Goal: Task Accomplishment & Management: Use online tool/utility

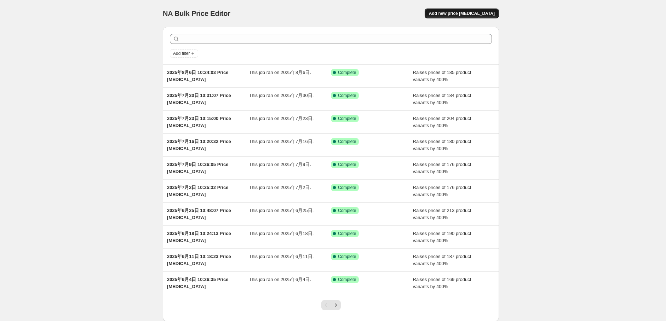
click at [477, 16] on button "Add new price [MEDICAL_DATA]" at bounding box center [462, 13] width 74 height 10
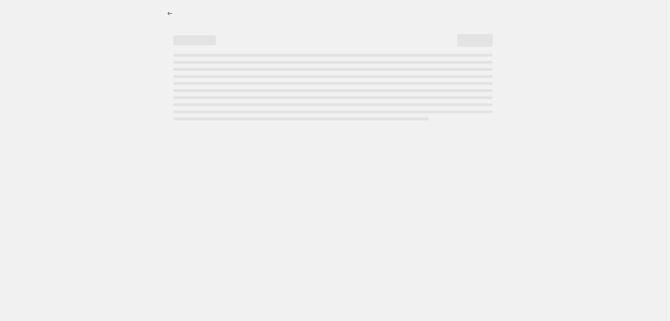
select select "percentage"
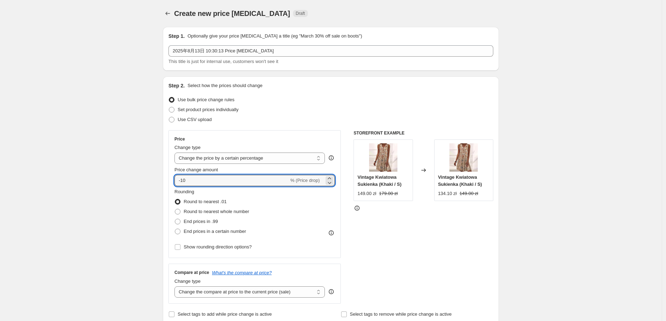
drag, startPoint x: 214, startPoint y: 178, endPoint x: 169, endPoint y: 179, distance: 45.0
click at [169, 179] on div "Step 2. Select how the prices should change Use bulk price change rules Set pro…" at bounding box center [331, 200] width 336 height 249
type input "400"
click at [185, 232] on label "End prices in a certain number" at bounding box center [211, 232] width 72 height 10
click at [175, 229] on input "End prices in a certain number" at bounding box center [175, 229] width 0 height 0
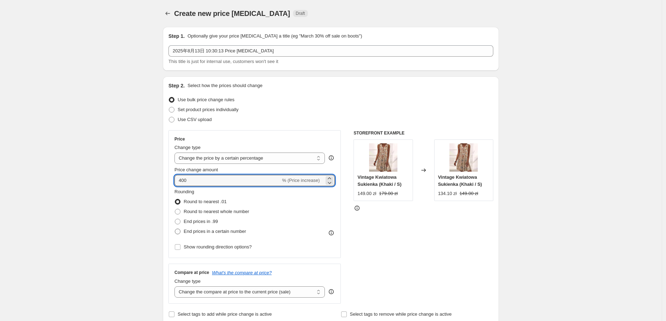
radio input "true"
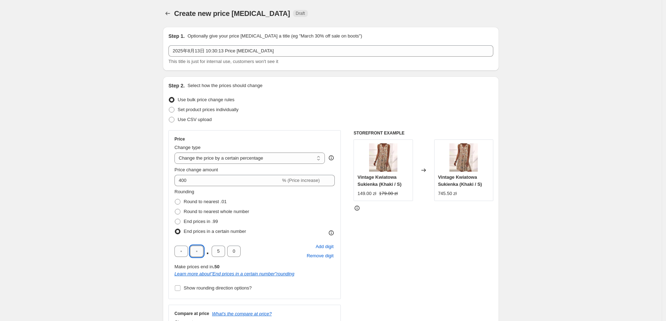
click at [199, 249] on input "text" at bounding box center [196, 251] width 13 height 11
type input "9"
drag, startPoint x: 221, startPoint y: 253, endPoint x: 208, endPoint y: 252, distance: 13.5
click at [208, 252] on div "9 . 5 0" at bounding box center [208, 251] width 66 height 11
type input "0"
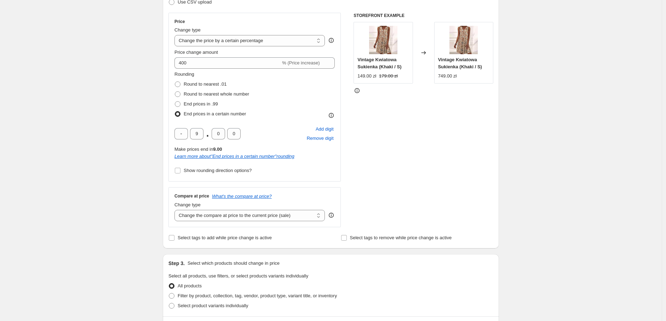
scroll to position [118, 0]
click at [185, 217] on select "Change the compare at price to the current price (sale) Change the compare at p…" at bounding box center [250, 215] width 150 height 11
select select "percentage"
click at [176, 210] on select "Change the compare at price to the current price (sale) Change the compare at p…" at bounding box center [250, 215] width 150 height 11
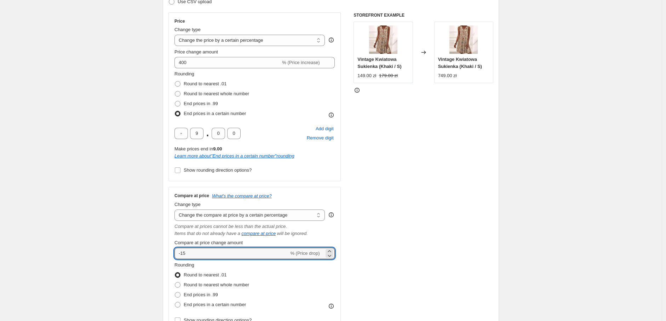
drag, startPoint x: 192, startPoint y: 254, endPoint x: 176, endPoint y: 251, distance: 16.3
click at [176, 251] on div "Compare at price What's the compare at price? Change type Change the compare at…" at bounding box center [255, 259] width 172 height 144
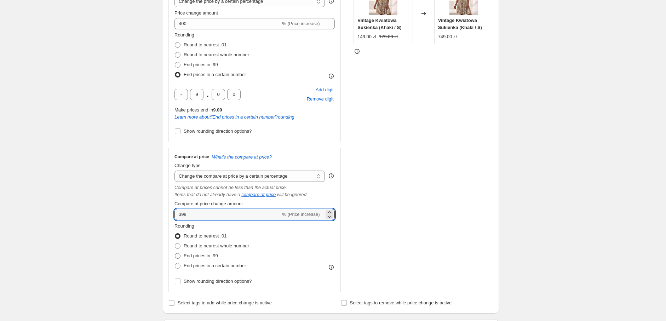
scroll to position [157, 0]
drag, startPoint x: 196, startPoint y: 214, endPoint x: 166, endPoint y: 214, distance: 29.7
click at [166, 214] on div "Step 2. Select how the prices should change Use bulk price change rules Set pro…" at bounding box center [331, 116] width 336 height 394
type input "400"
click at [129, 172] on div "Create new price [MEDICAL_DATA]. This page is ready Create new price [MEDICAL_D…" at bounding box center [331, 269] width 662 height 853
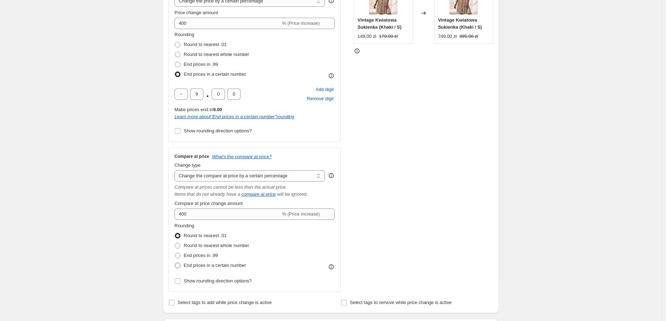
click at [206, 267] on span "End prices in a certain number" at bounding box center [215, 265] width 62 height 5
click at [175, 263] on input "End prices in a certain number" at bounding box center [175, 263] width 0 height 0
radio input "true"
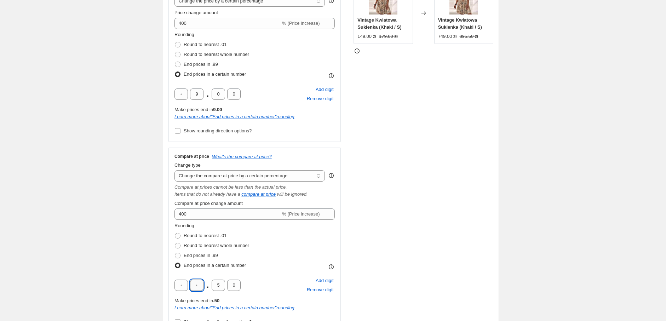
click at [198, 287] on input "text" at bounding box center [196, 285] width 13 height 11
type input "9"
drag, startPoint x: 221, startPoint y: 283, endPoint x: 216, endPoint y: 283, distance: 4.3
click at [216, 283] on input "5" at bounding box center [218, 285] width 13 height 11
type input "0"
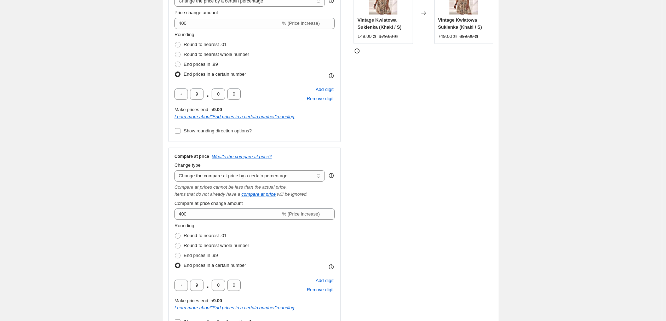
click at [141, 212] on div "Create new price [MEDICAL_DATA]. This page is ready Create new price [MEDICAL_D…" at bounding box center [331, 290] width 662 height 894
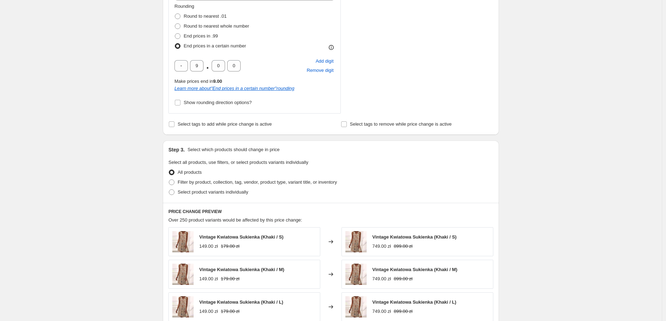
scroll to position [377, 0]
click at [211, 184] on span "Filter by product, collection, tag, vendor, product type, variant title, or inv…" at bounding box center [257, 181] width 159 height 5
click at [169, 180] on input "Filter by product, collection, tag, vendor, product type, variant title, or inv…" at bounding box center [169, 179] width 0 height 0
radio input "true"
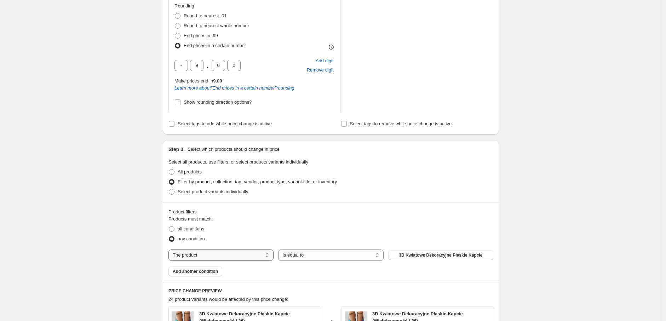
click at [220, 260] on select "The product The product's collection The product's tag The product's vendor The…" at bounding box center [221, 255] width 105 height 11
select select "tag"
click at [441, 252] on button "0302" at bounding box center [440, 255] width 105 height 10
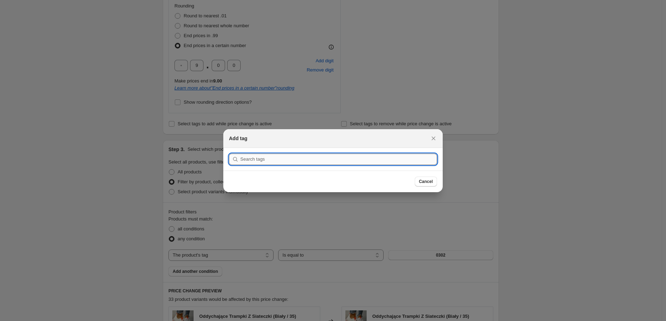
click at [310, 159] on input ":r2u:" at bounding box center [338, 159] width 197 height 11
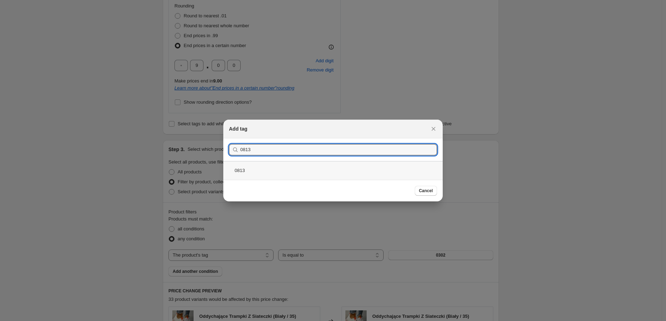
type input "0813"
click at [306, 163] on div "0813" at bounding box center [333, 170] width 220 height 19
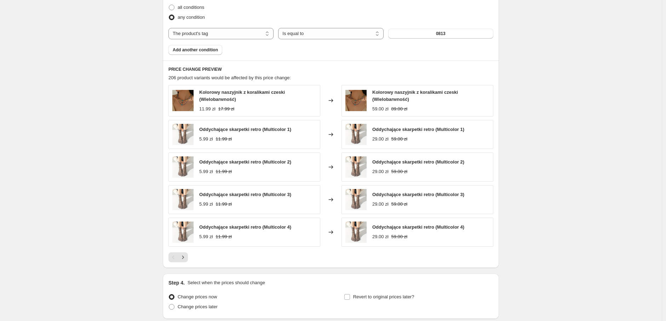
scroll to position [656, 0]
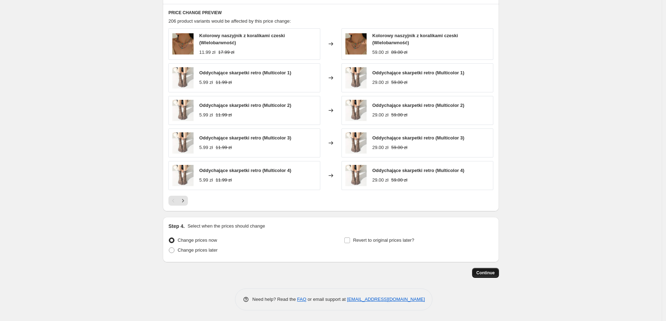
click at [494, 270] on button "Continue" at bounding box center [485, 273] width 27 height 10
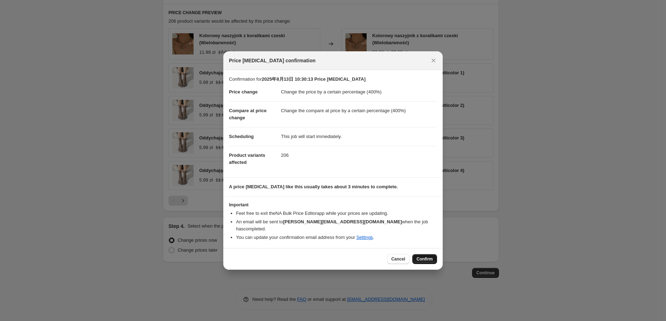
click at [427, 256] on span "Confirm" at bounding box center [425, 259] width 16 height 6
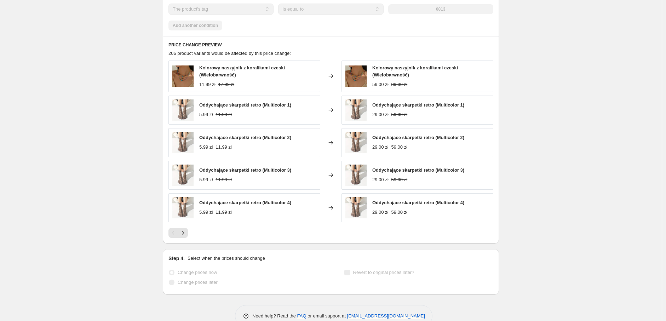
scroll to position [674, 0]
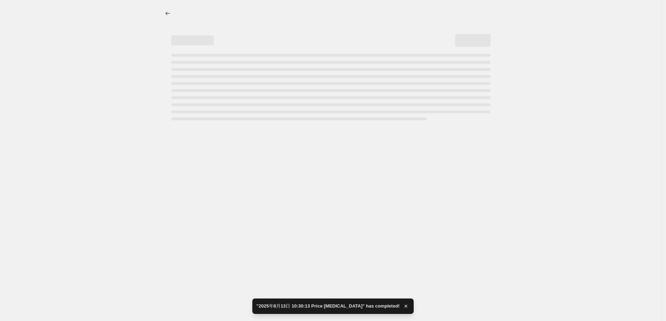
select select "percentage"
select select "tag"
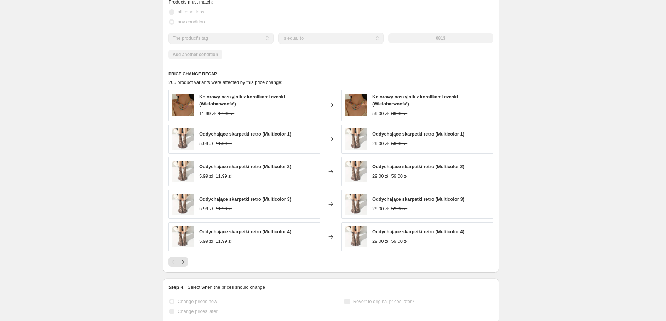
scroll to position [0, 0]
